Goal: Find specific page/section: Find specific page/section

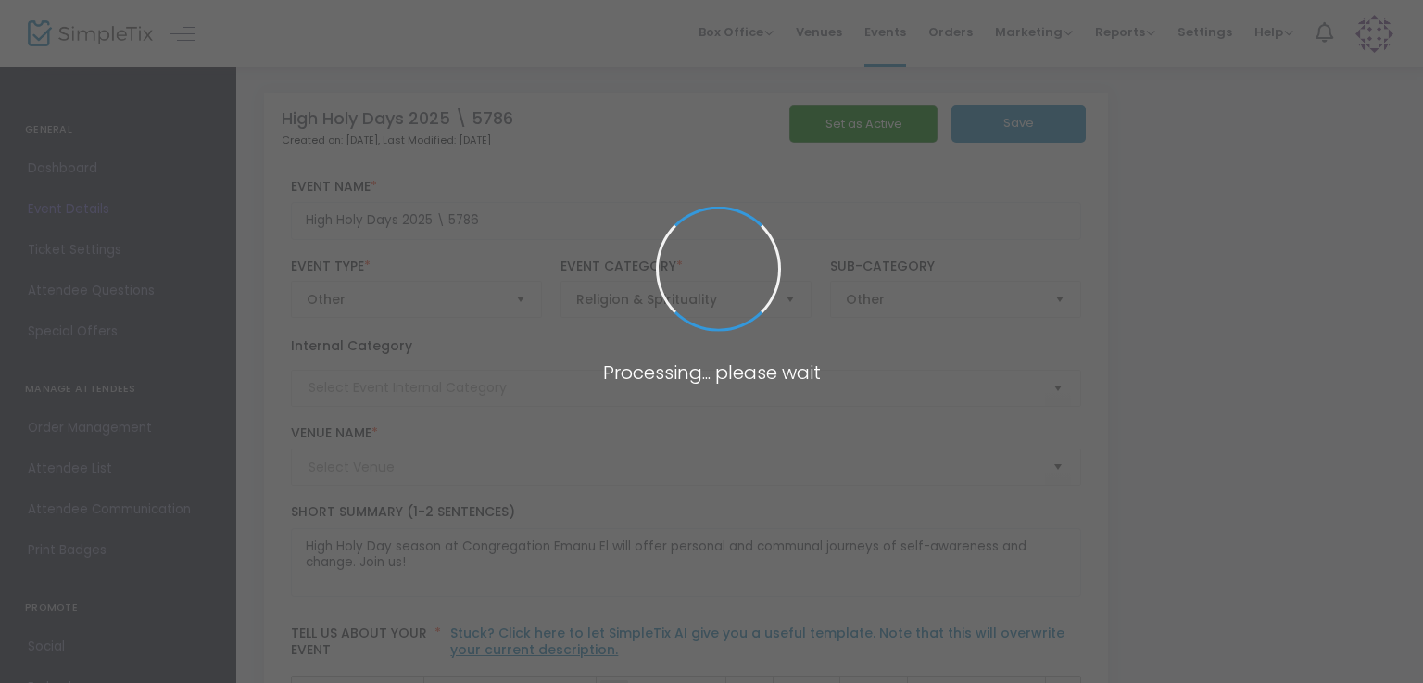
type input "Congregation Emanu El"
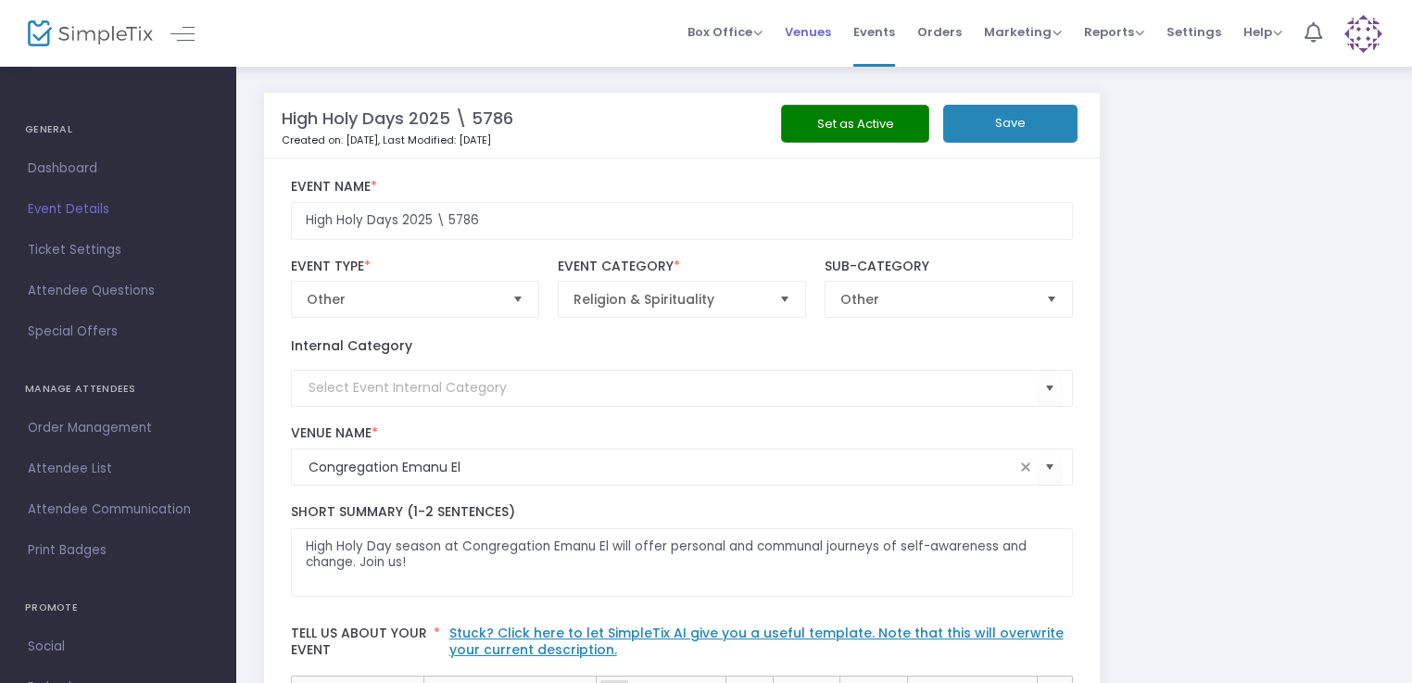
click at [826, 27] on span "Venues" at bounding box center [808, 31] width 46 height 47
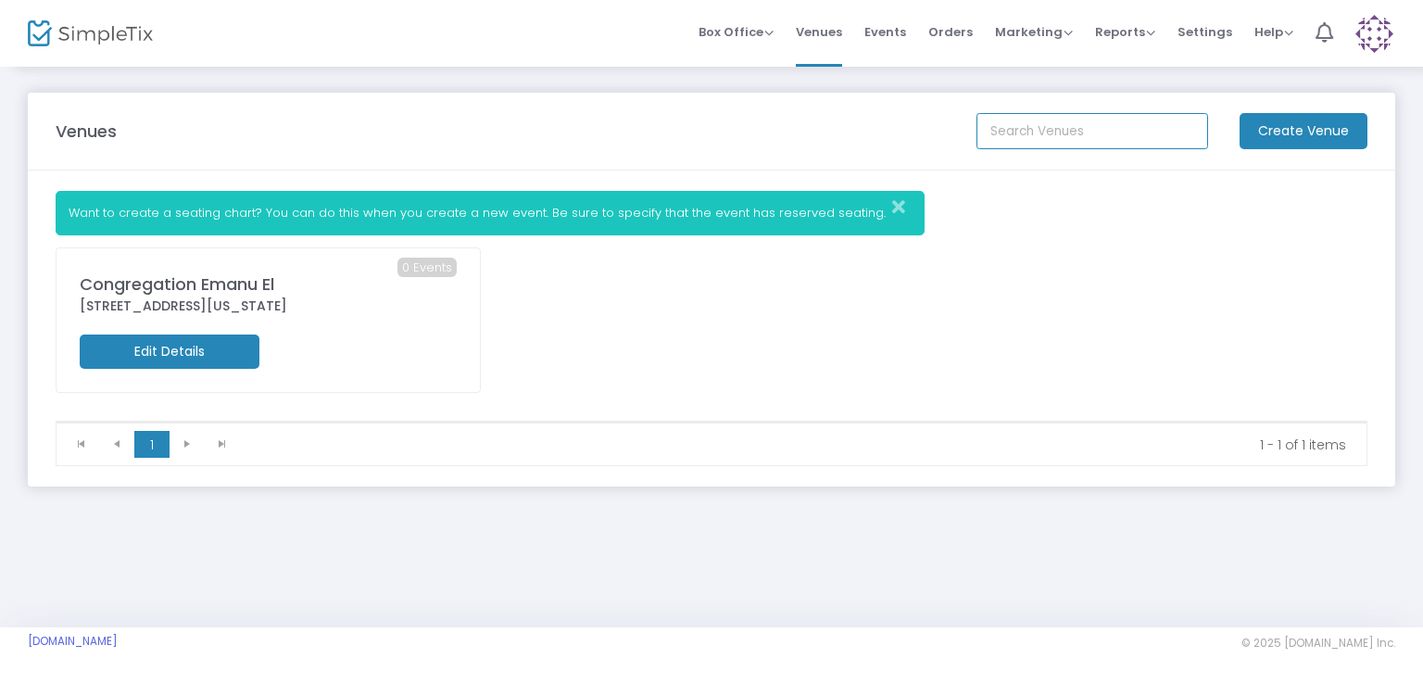
click at [1066, 131] on input at bounding box center [1093, 131] width 232 height 36
type input "2025"
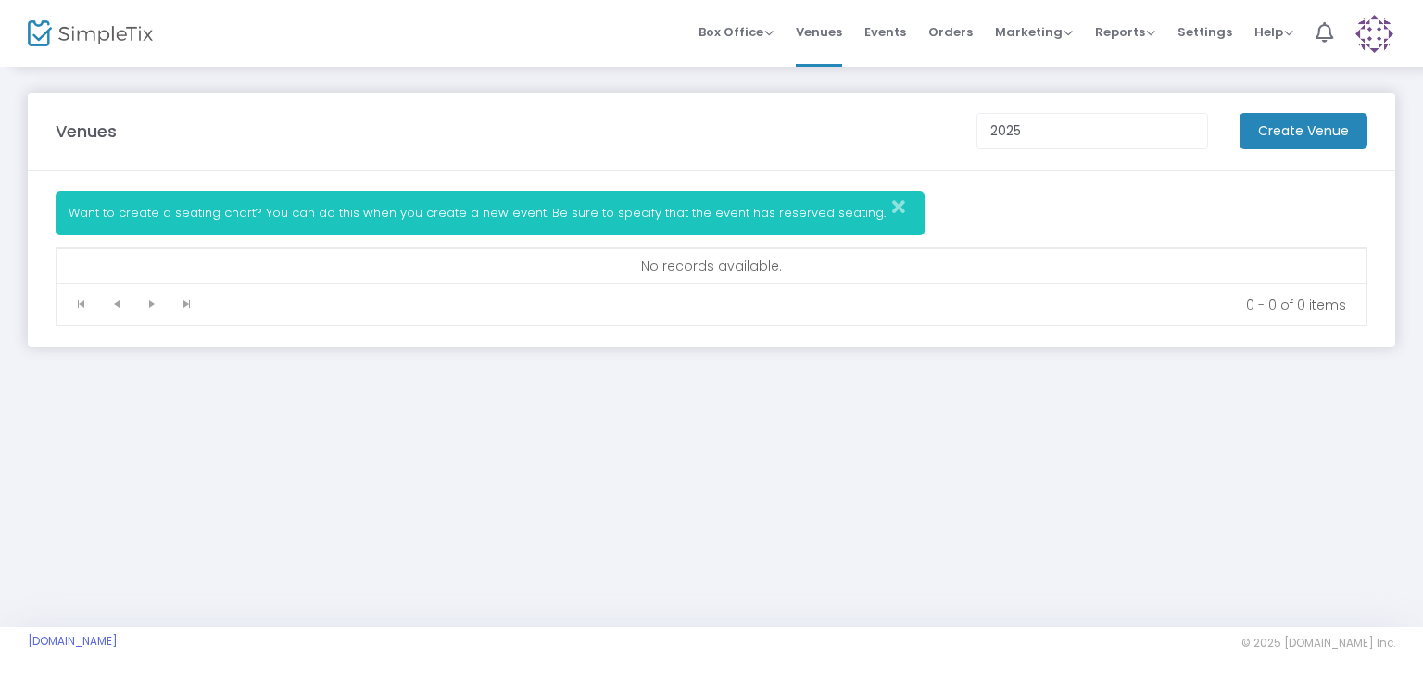
click at [82, 39] on img at bounding box center [90, 33] width 125 height 27
